Goal: Task Accomplishment & Management: Manage account settings

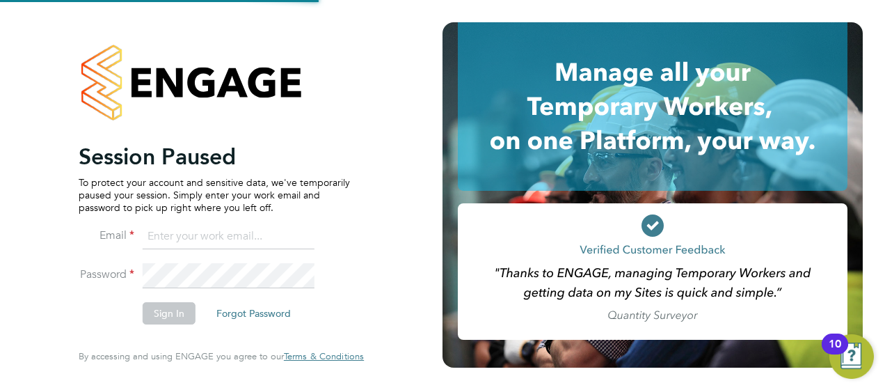
type input "[EMAIL_ADDRESS][PERSON_NAME][DOMAIN_NAME]"
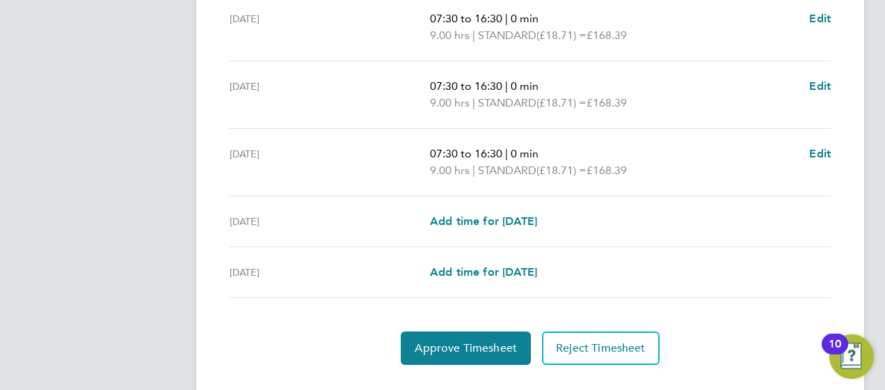
scroll to position [613, 0]
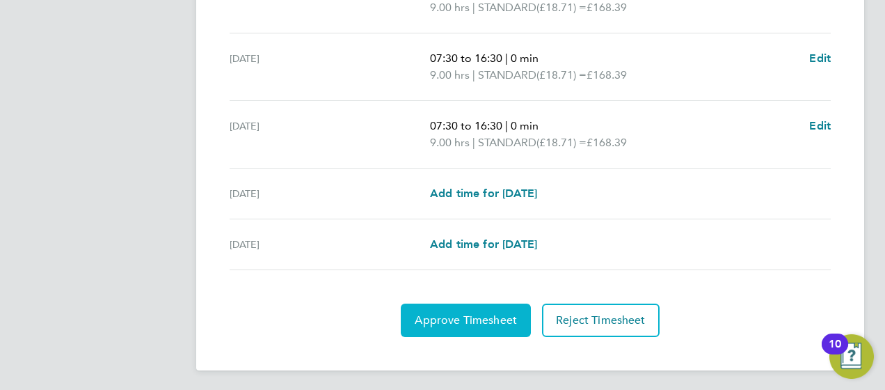
click at [445, 324] on button "Approve Timesheet" at bounding box center [466, 319] width 130 height 33
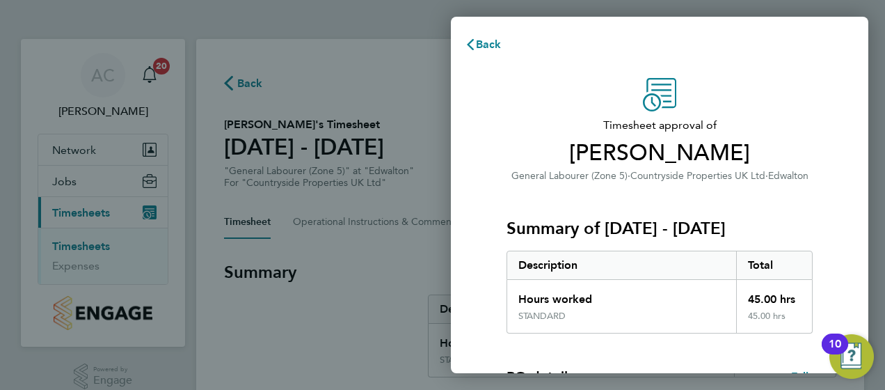
click at [853, 230] on div "Timesheet approval of Anthony Salt General Labourer (Zone 5) · Countryside Prop…" at bounding box center [659, 355] width 417 height 589
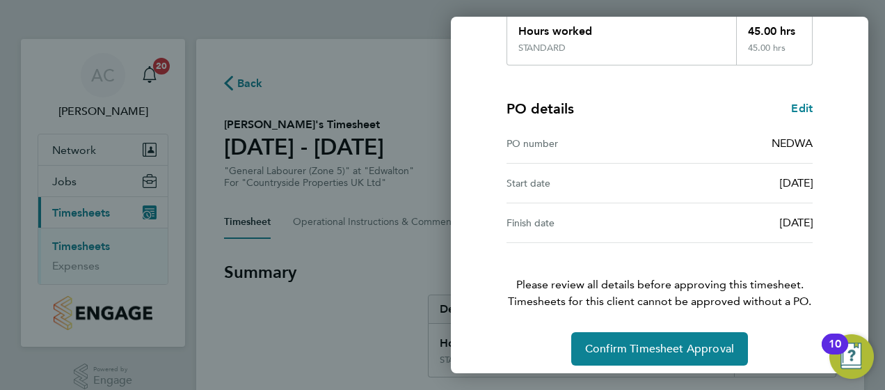
scroll to position [275, 0]
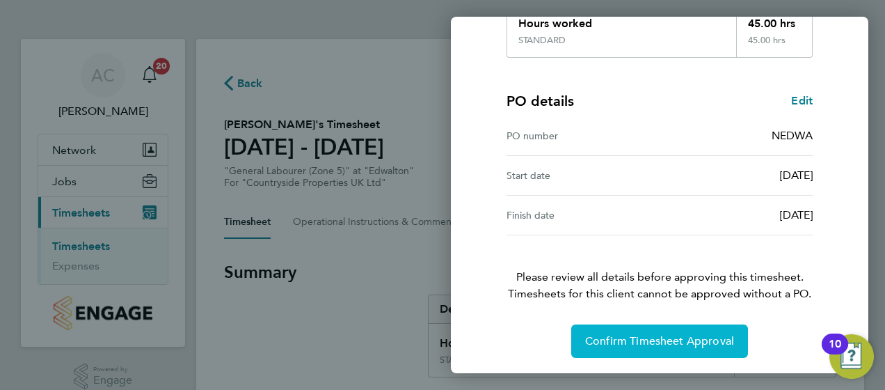
click at [667, 340] on span "Confirm Timesheet Approval" at bounding box center [659, 341] width 149 height 14
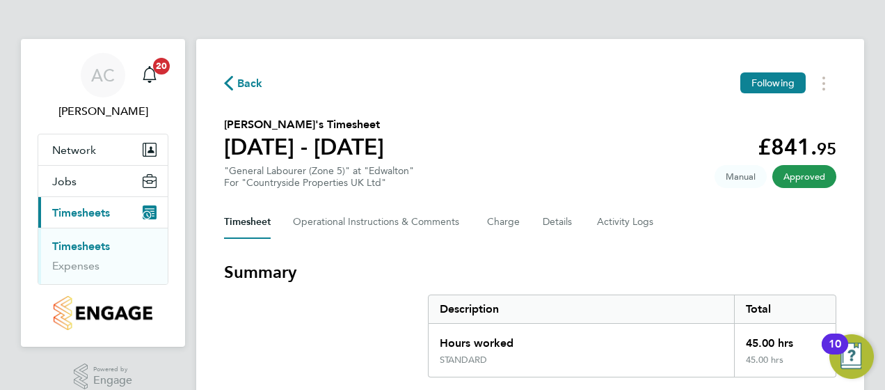
click at [103, 243] on link "Timesheets" at bounding box center [81, 245] width 58 height 13
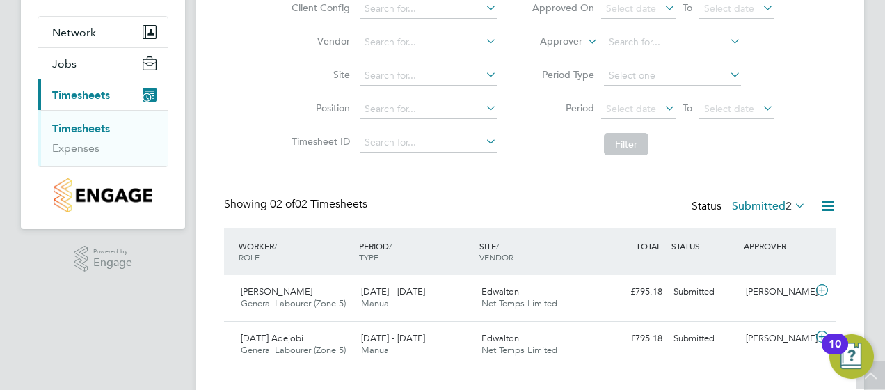
scroll to position [139, 0]
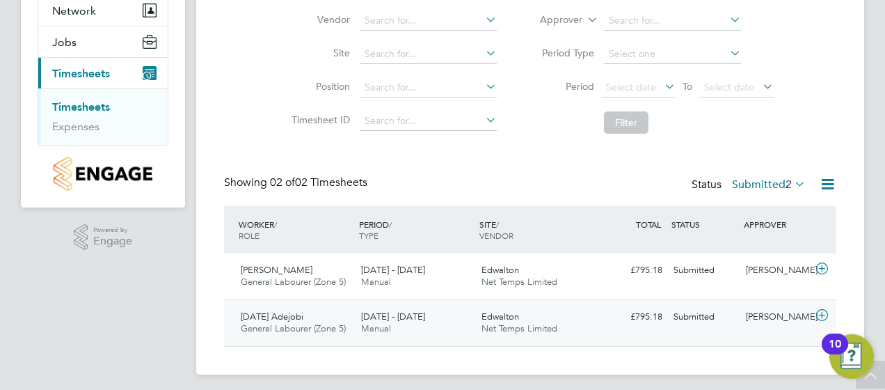
click at [692, 320] on div "Submitted" at bounding box center [704, 316] width 72 height 23
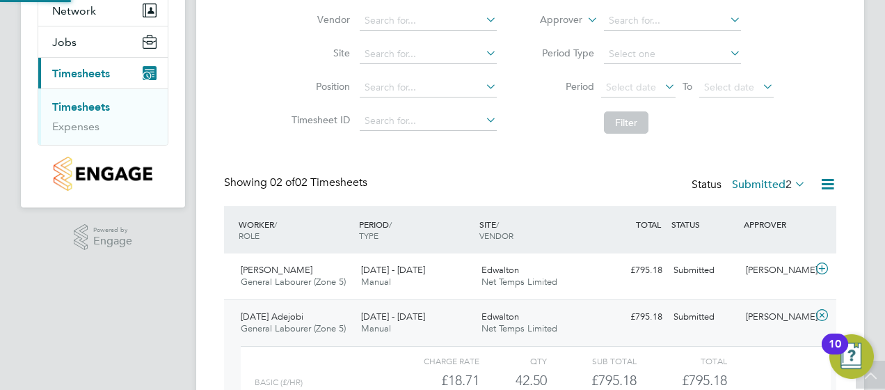
scroll to position [24, 136]
click at [860, 134] on div "Timesheets Client Config Vendor Site Position Timesheet ID Approved On Select d…" at bounding box center [530, 201] width 668 height 602
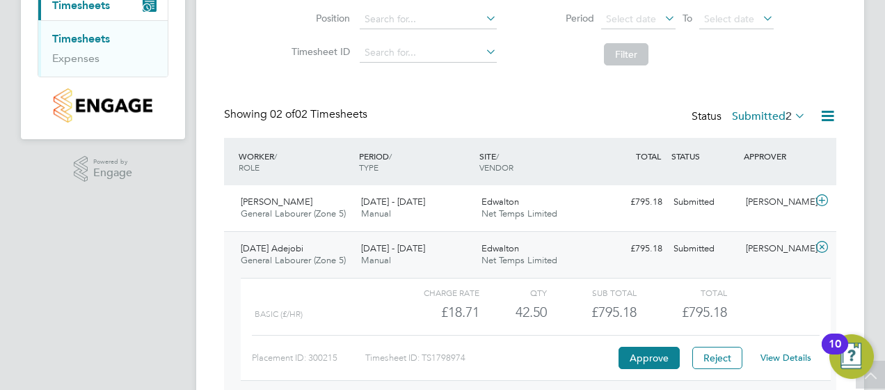
scroll to position [273, 0]
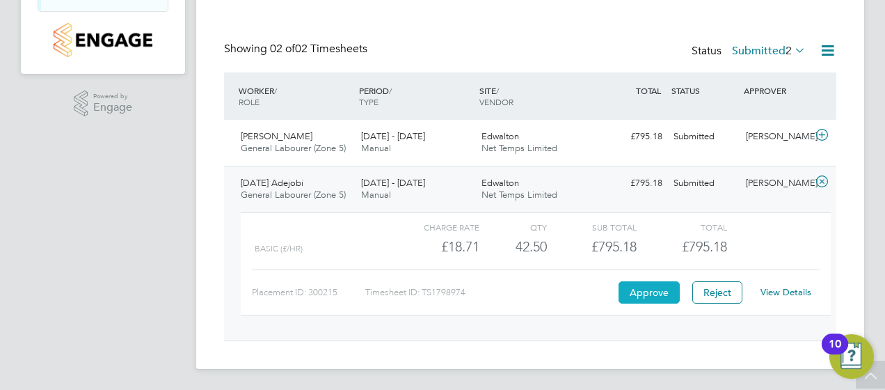
click at [639, 293] on button "Approve" at bounding box center [648, 292] width 61 height 22
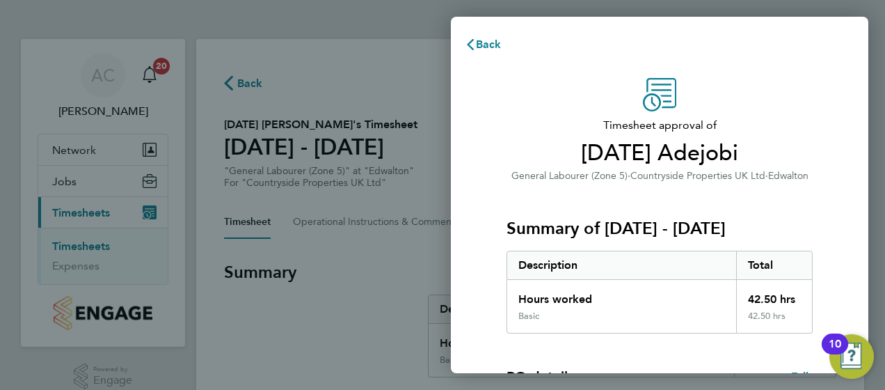
click at [851, 210] on div "Timesheet approval of [DATE] Adejobi General Labourer (Zone 5) · Countryside Pr…" at bounding box center [659, 355] width 417 height 589
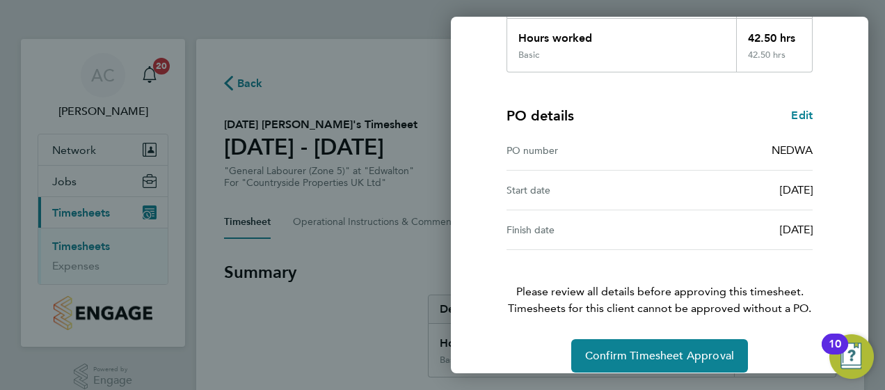
scroll to position [275, 0]
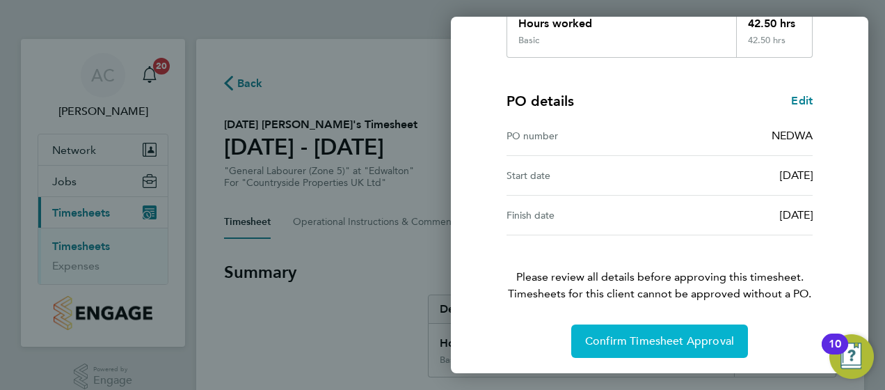
click at [680, 337] on span "Confirm Timesheet Approval" at bounding box center [659, 341] width 149 height 14
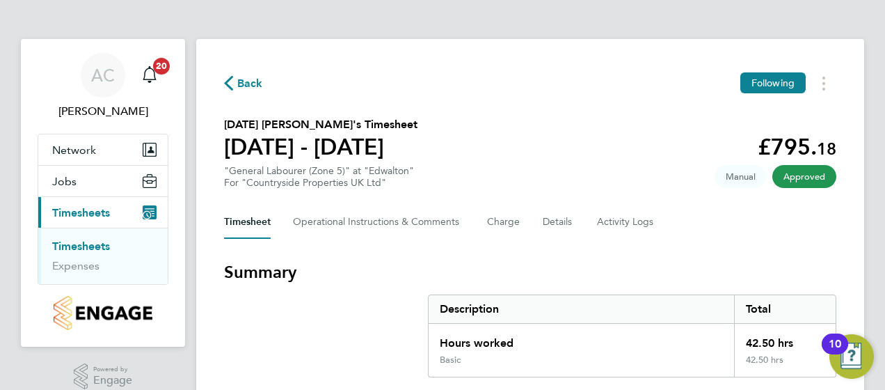
click at [808, 277] on h3 "Summary" at bounding box center [530, 272] width 612 height 22
click at [242, 78] on span "Back" at bounding box center [250, 83] width 26 height 17
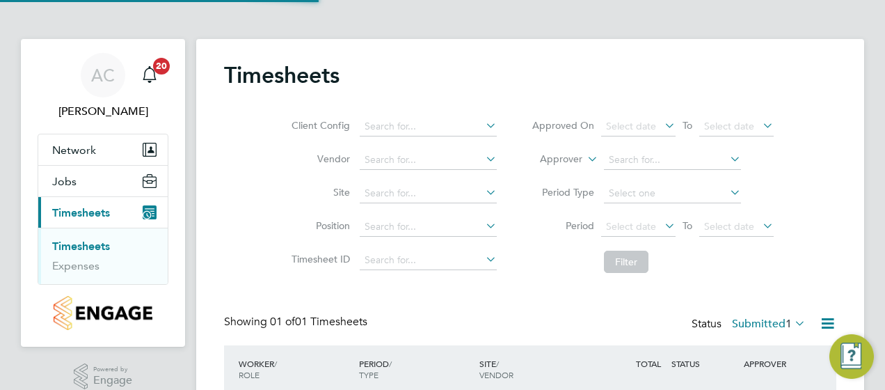
scroll to position [35, 120]
